Goal: Task Accomplishment & Management: Use online tool/utility

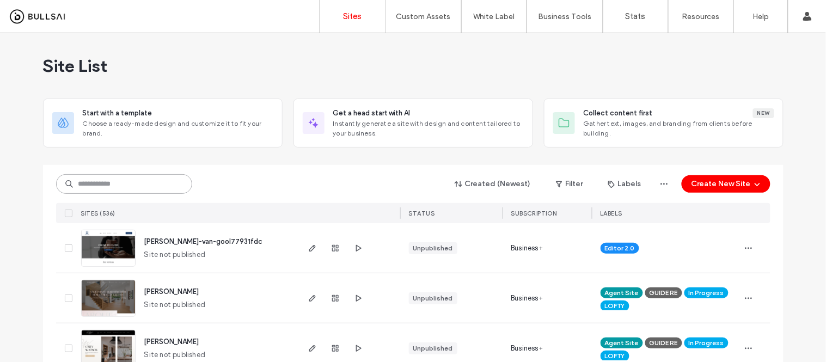
click at [156, 178] on input at bounding box center [124, 184] width 136 height 20
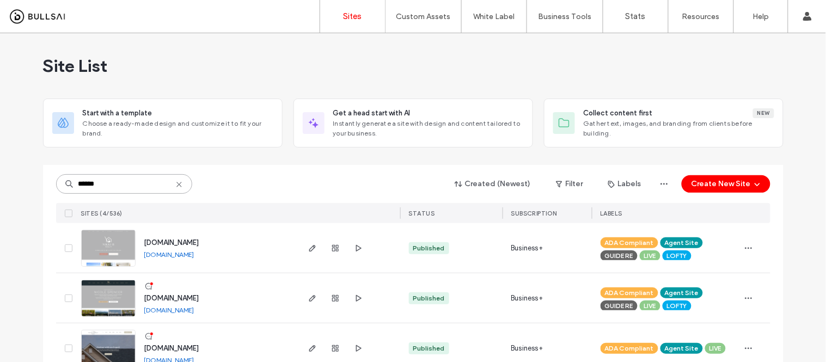
type input "******"
click at [194, 308] on link "www.nicolespencerhomes.com" at bounding box center [169, 310] width 50 height 8
click at [106, 293] on img at bounding box center [108, 317] width 53 height 74
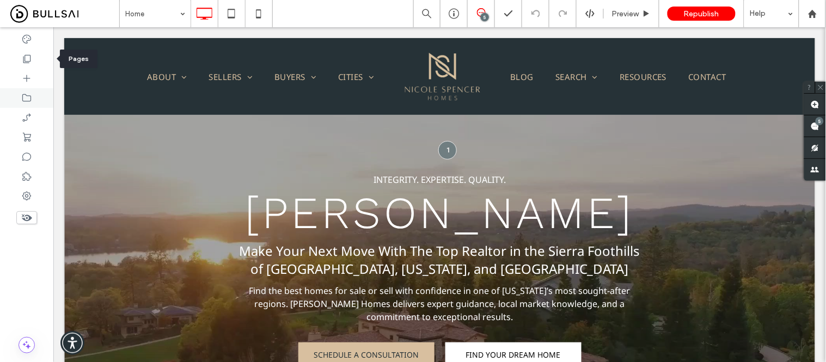
drag, startPoint x: 31, startPoint y: 52, endPoint x: 52, endPoint y: 107, distance: 58.7
click at [31, 52] on div at bounding box center [26, 59] width 53 height 20
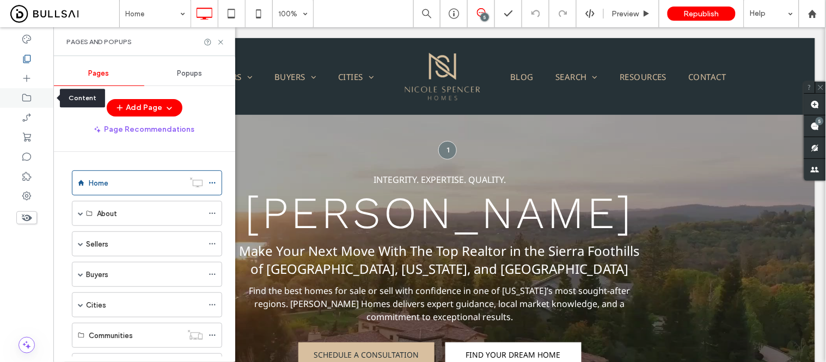
click at [32, 97] on icon at bounding box center [26, 98] width 11 height 11
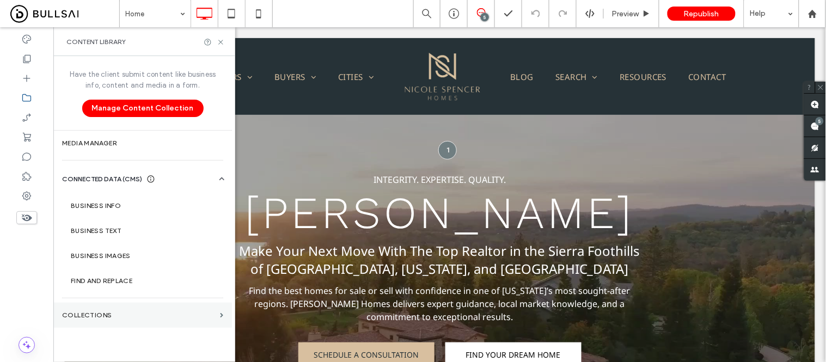
click at [127, 313] on label "Collections" at bounding box center [138, 315] width 153 height 8
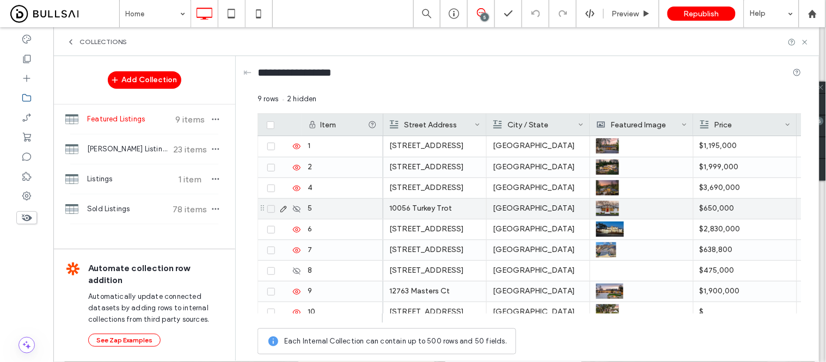
scroll to position [29, 0]
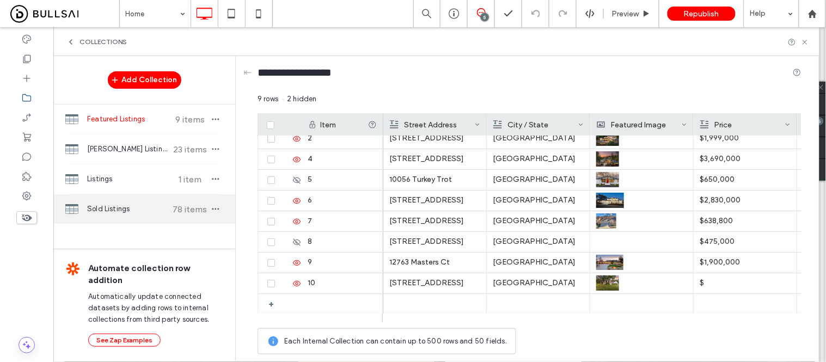
click at [104, 210] on span "Sold Listings" at bounding box center [127, 209] width 81 height 11
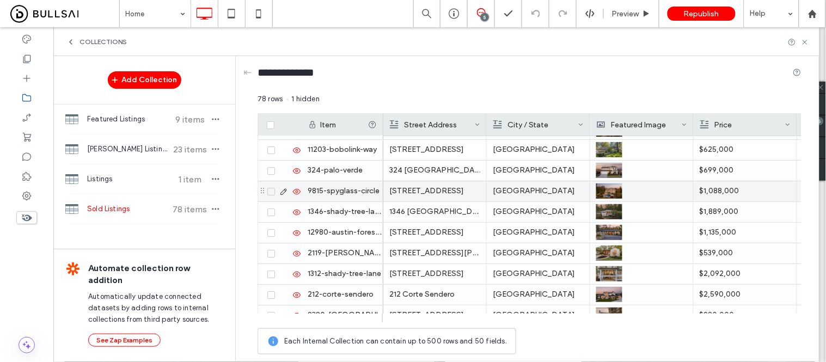
scroll to position [846, 0]
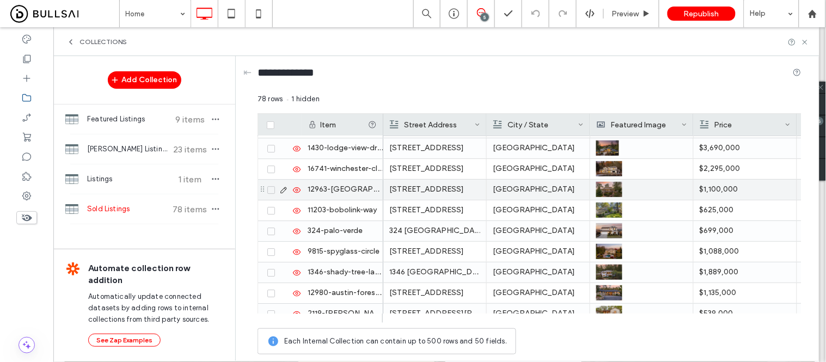
click at [345, 194] on div "12963-[GEOGRAPHIC_DATA]-forest-circle" at bounding box center [343, 190] width 82 height 20
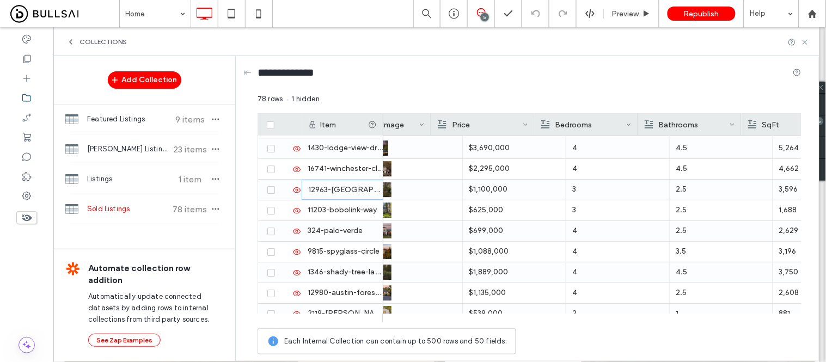
scroll to position [0, 272]
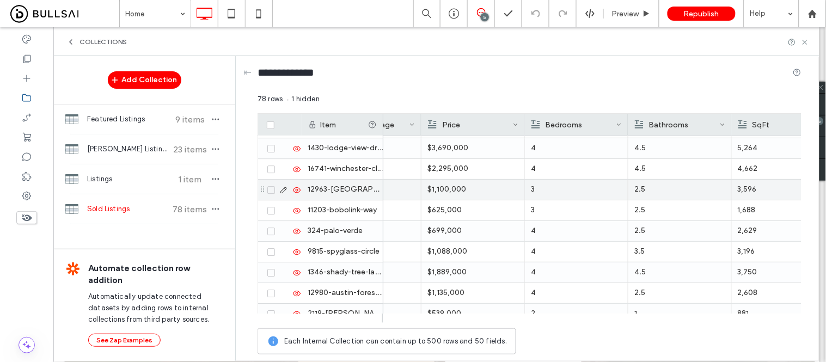
click at [601, 190] on p "3" at bounding box center [576, 190] width 91 height 20
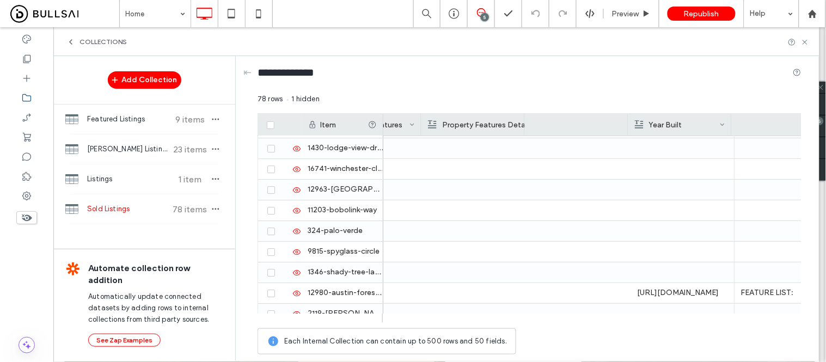
scroll to position [0, 0]
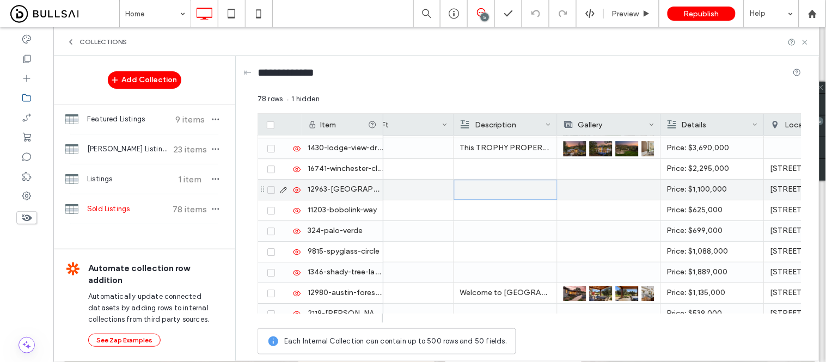
click at [483, 189] on div at bounding box center [505, 189] width 90 height 19
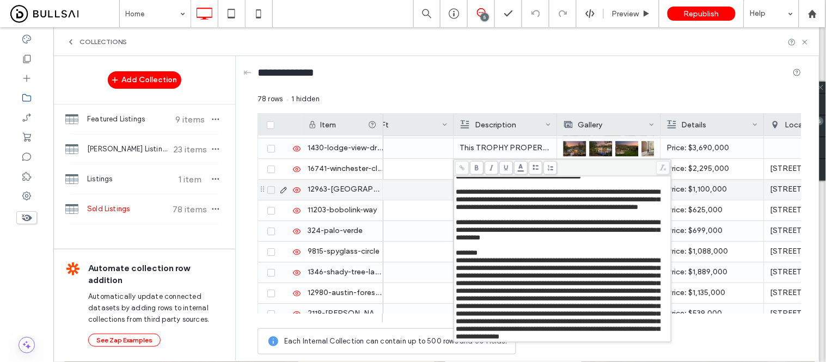
click at [411, 188] on p "3,596" at bounding box center [402, 190] width 91 height 20
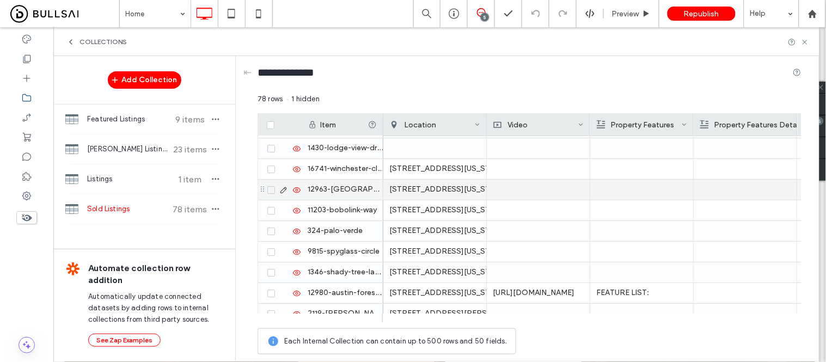
click at [533, 183] on div at bounding box center [538, 190] width 103 height 20
type input "**********"
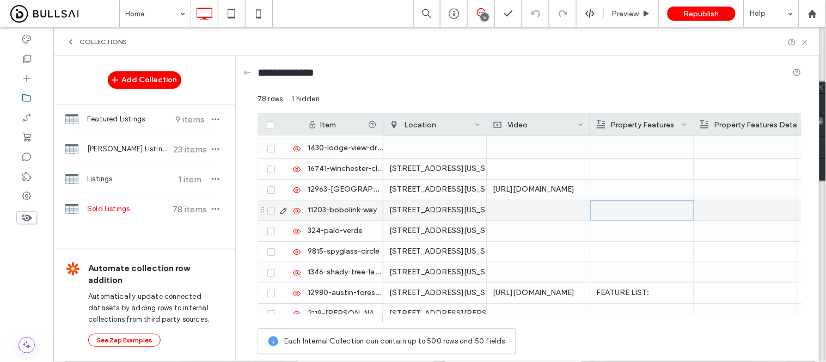
click at [682, 200] on div at bounding box center [641, 210] width 103 height 20
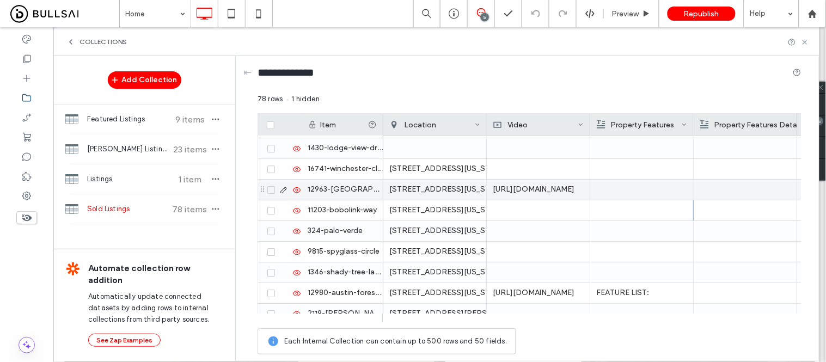
click at [618, 188] on div at bounding box center [641, 190] width 91 height 20
click at [618, 188] on div at bounding box center [642, 189] width 90 height 19
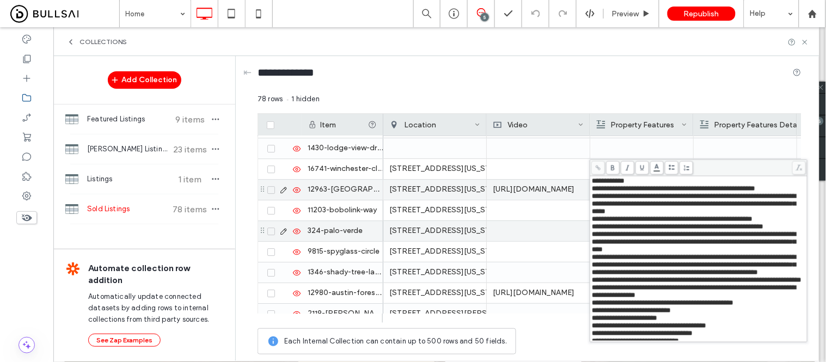
click at [546, 225] on div at bounding box center [538, 231] width 103 height 20
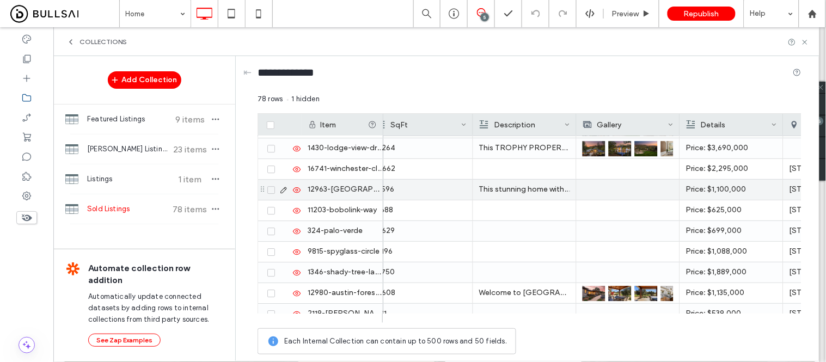
scroll to position [0, 675]
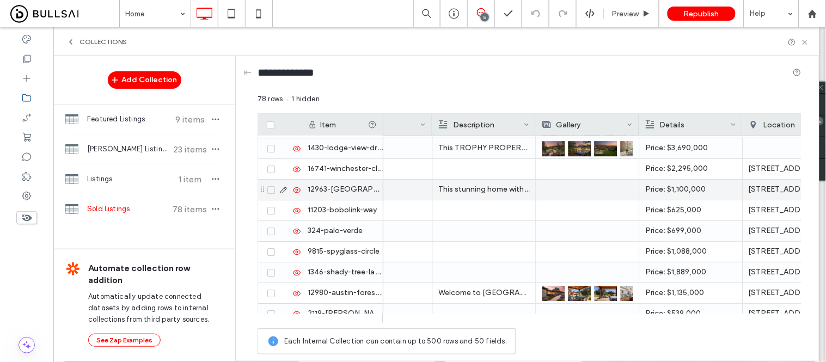
click at [585, 188] on div at bounding box center [587, 190] width 91 height 20
click at [585, 188] on div at bounding box center [587, 189] width 90 height 19
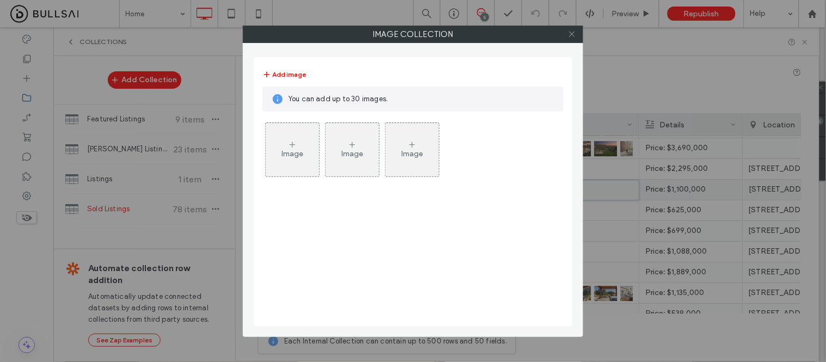
click at [574, 30] on icon at bounding box center [572, 34] width 8 height 8
